Goal: Navigation & Orientation: Find specific page/section

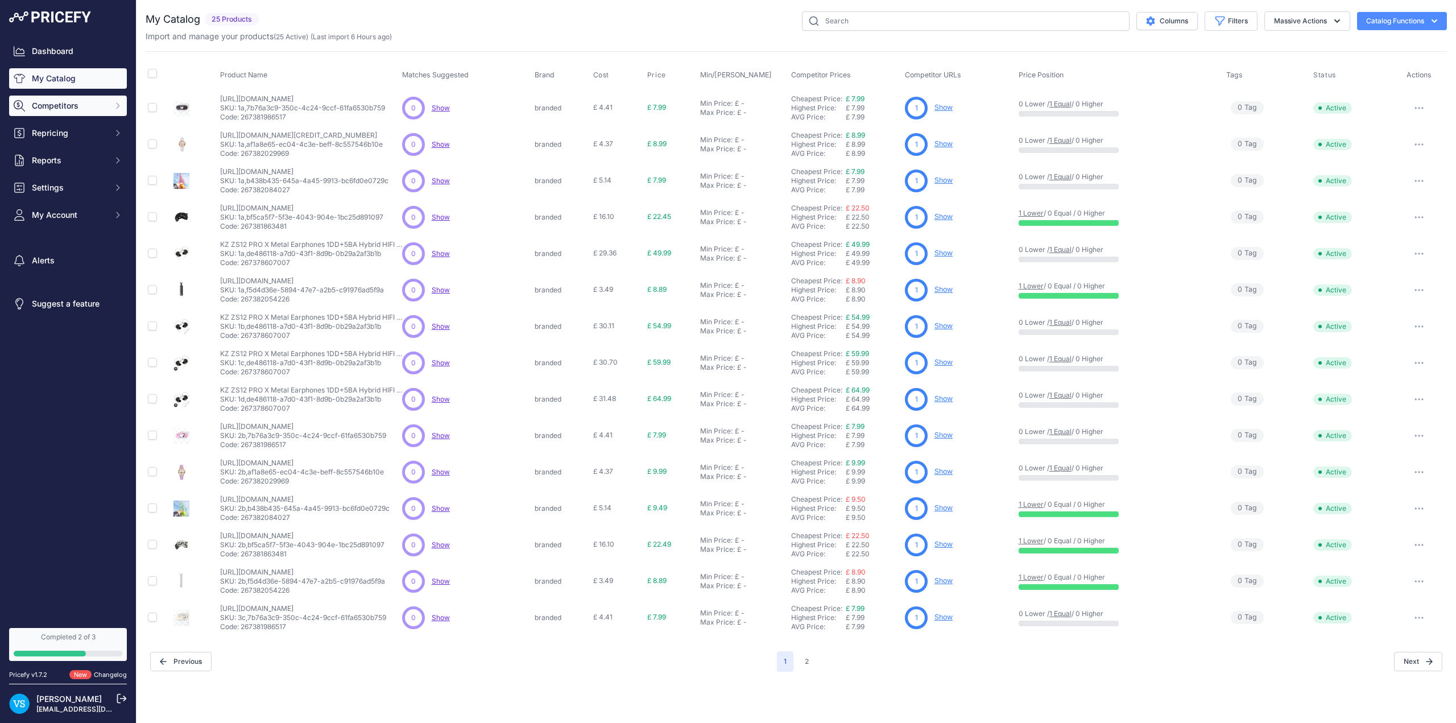
click at [98, 105] on span "Competitors" at bounding box center [69, 105] width 74 height 11
click at [73, 148] on link "Monitored URLs" at bounding box center [68, 148] width 118 height 20
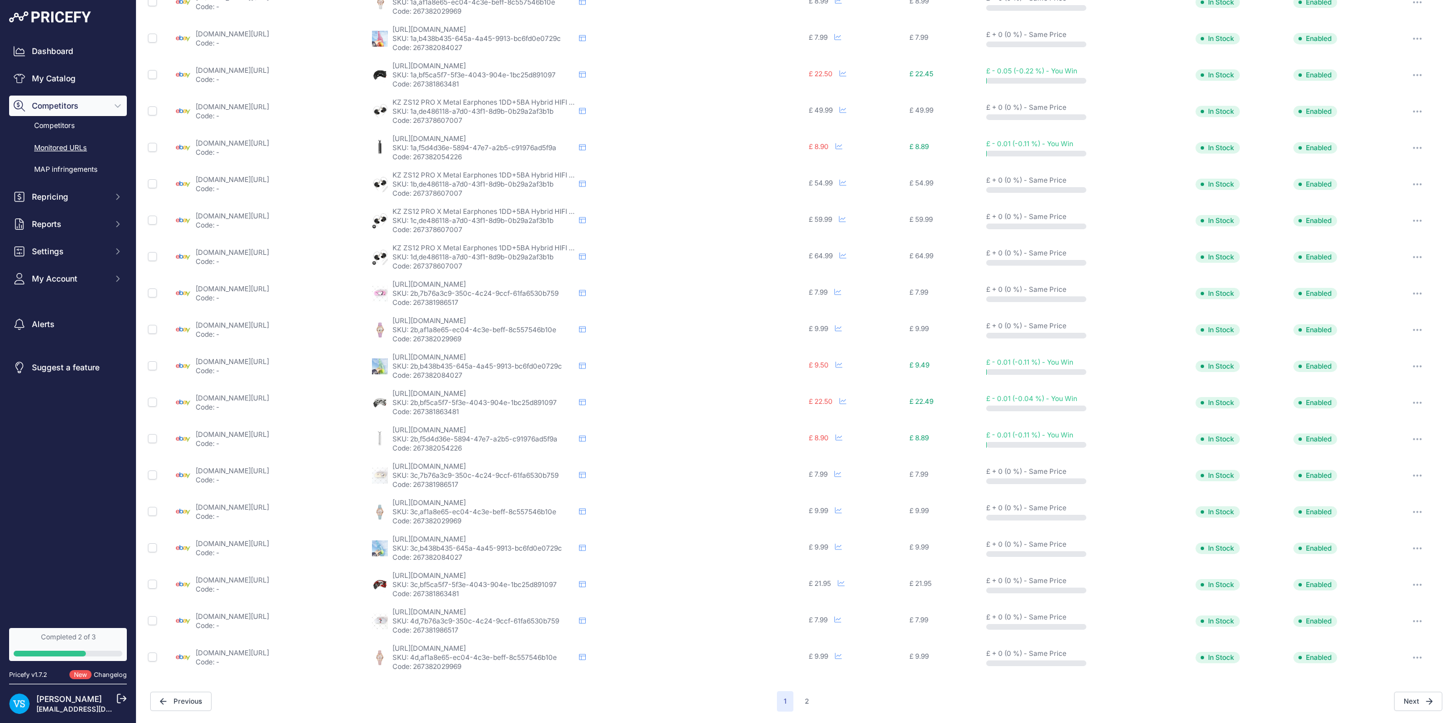
scroll to position [142, 0]
click at [801, 702] on button "2" at bounding box center [807, 701] width 18 height 20
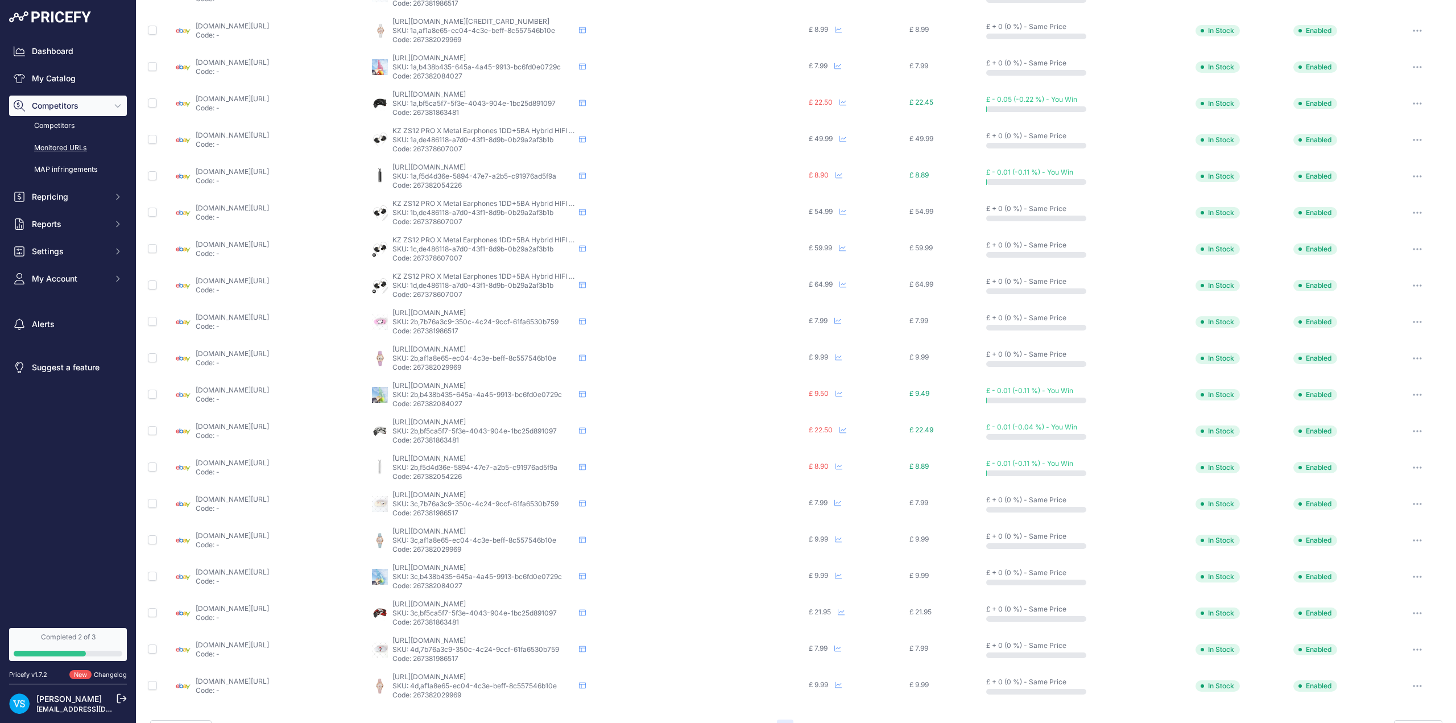
scroll to position [171, 0]
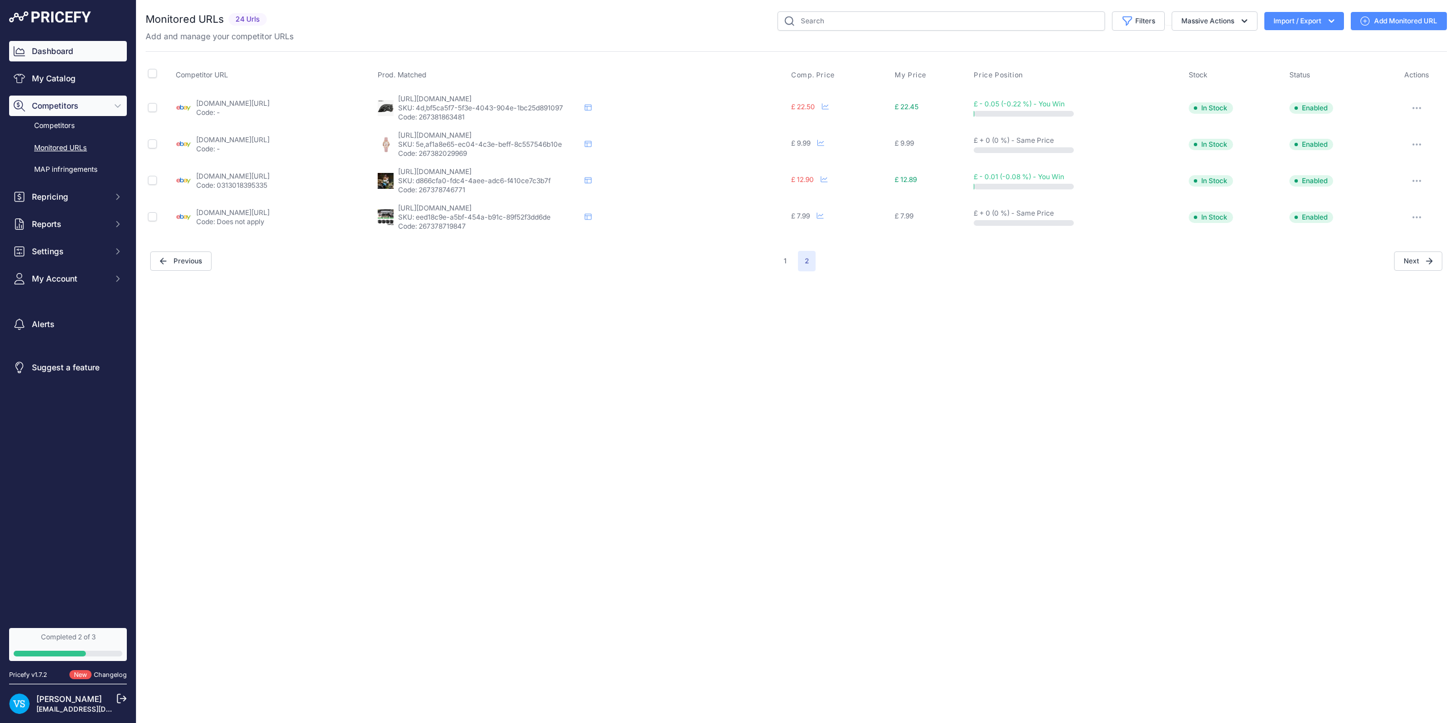
click at [41, 57] on link "Dashboard" at bounding box center [68, 51] width 118 height 20
